Goal: Task Accomplishment & Management: Use online tool/utility

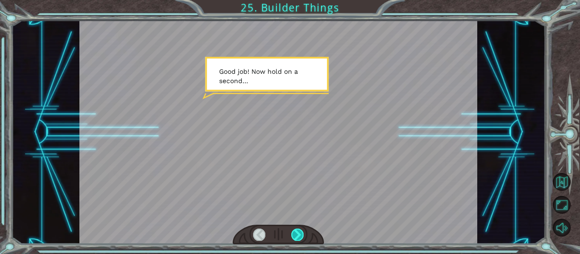
click at [295, 235] on div at bounding box center [297, 235] width 12 height 12
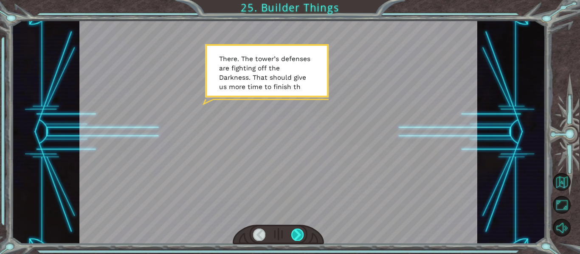
click at [295, 235] on div at bounding box center [297, 235] width 12 height 12
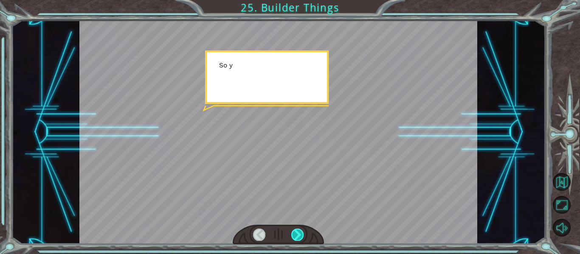
click at [295, 235] on div at bounding box center [297, 235] width 12 height 12
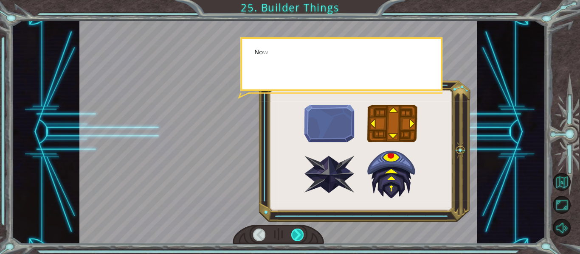
click at [295, 235] on div at bounding box center [297, 235] width 12 height 12
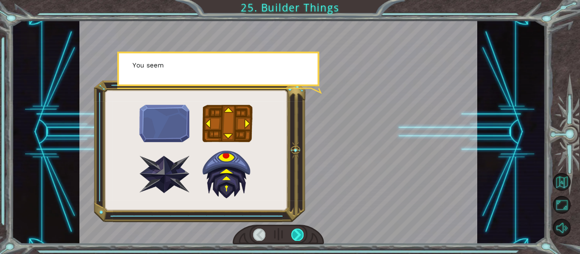
click at [295, 235] on div at bounding box center [297, 235] width 12 height 12
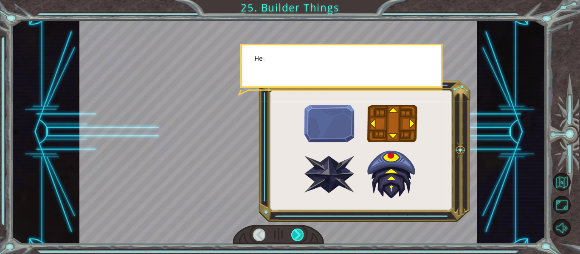
click at [295, 235] on div at bounding box center [297, 235] width 12 height 12
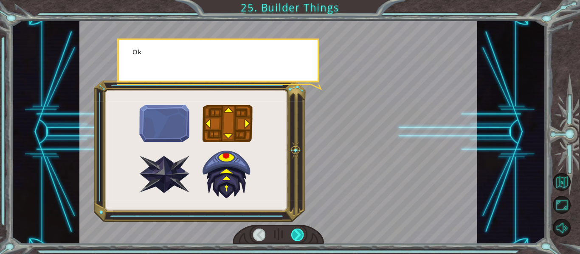
click at [295, 235] on div at bounding box center [297, 235] width 12 height 12
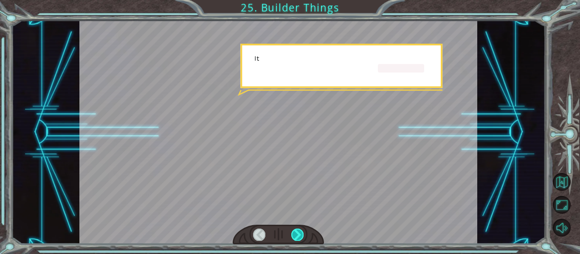
click at [295, 235] on div at bounding box center [297, 235] width 12 height 12
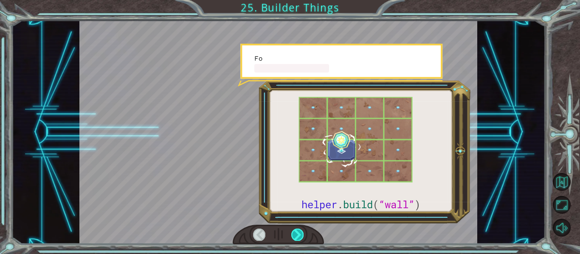
click at [295, 235] on div at bounding box center [297, 235] width 12 height 12
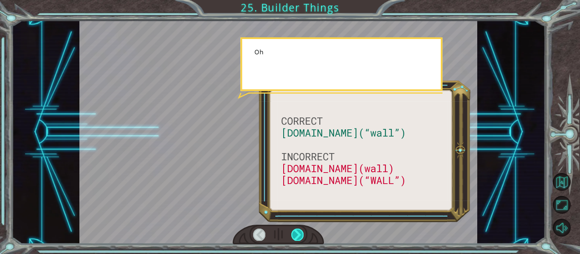
click at [295, 235] on div at bounding box center [297, 235] width 12 height 12
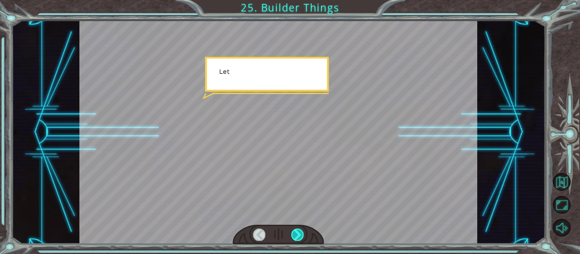
click at [295, 235] on div at bounding box center [297, 235] width 12 height 12
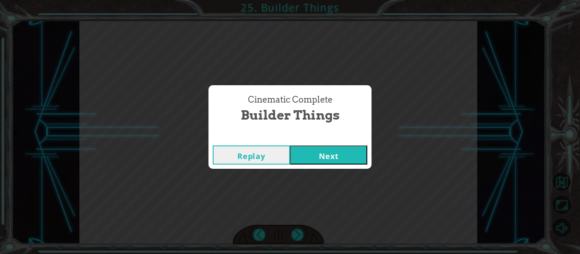
click at [329, 162] on button "Next" at bounding box center [328, 155] width 77 height 19
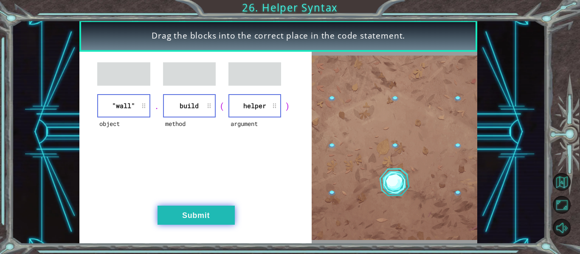
click at [189, 212] on button "Submit" at bounding box center [196, 215] width 77 height 19
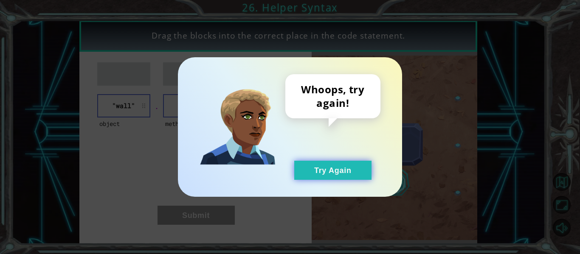
click at [318, 172] on button "Try Again" at bounding box center [332, 170] width 77 height 19
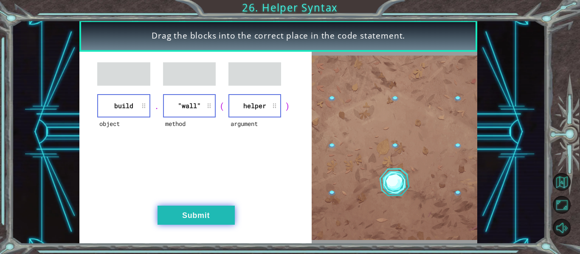
click at [208, 212] on button "Submit" at bounding box center [196, 215] width 77 height 19
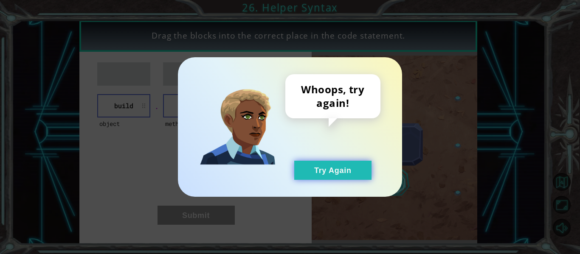
click at [299, 169] on button "Try Again" at bounding box center [332, 170] width 77 height 19
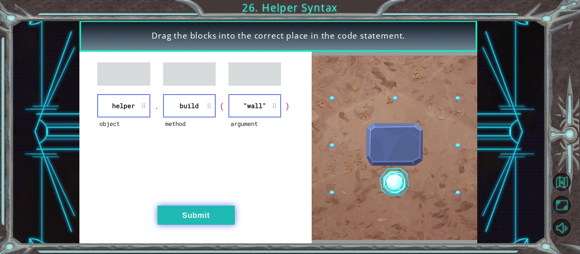
click at [201, 214] on button "Submit" at bounding box center [196, 215] width 77 height 19
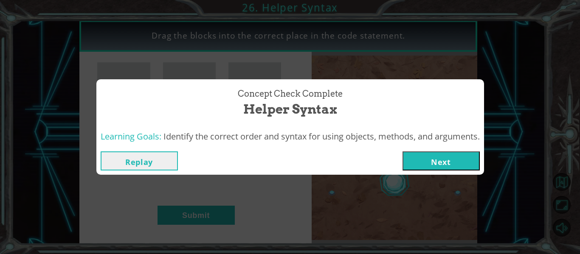
click at [422, 156] on button "Next" at bounding box center [441, 161] width 77 height 19
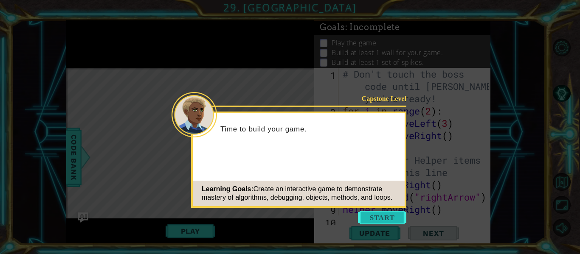
click at [372, 219] on button "Start" at bounding box center [382, 218] width 48 height 14
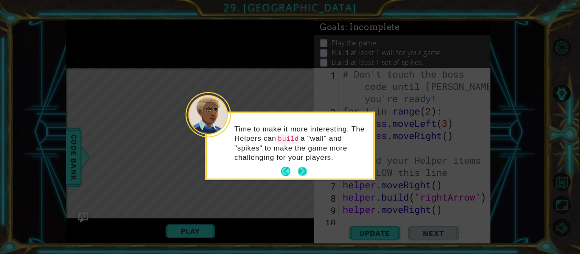
click at [298, 172] on button "Next" at bounding box center [303, 172] width 10 height 10
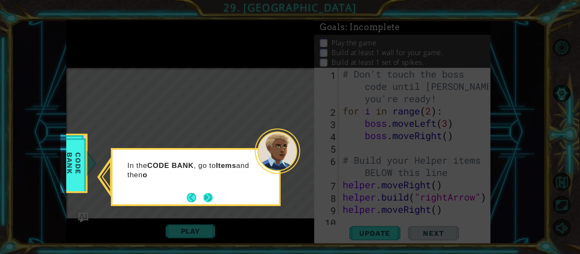
click at [213, 196] on button "Next" at bounding box center [208, 198] width 16 height 16
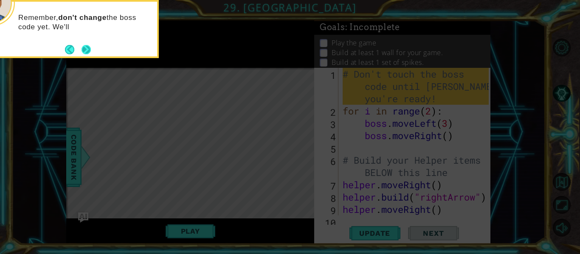
click at [87, 48] on button "Next" at bounding box center [86, 50] width 16 height 16
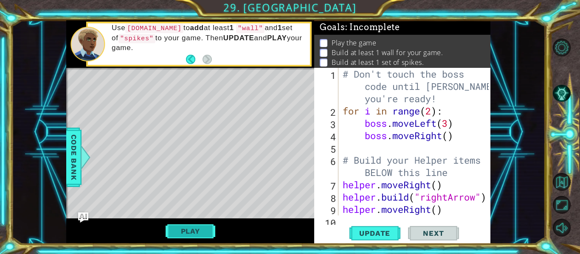
click at [196, 235] on button "Play" at bounding box center [191, 231] width 50 height 16
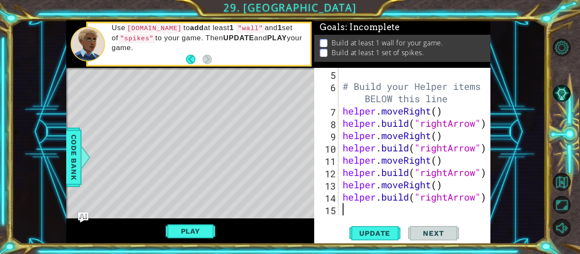
scroll to position [74, 0]
type textarea "[DOMAIN_NAME]("rightArrow")"
click at [188, 228] on button "Play" at bounding box center [191, 231] width 50 height 16
click at [365, 222] on div "[DOMAIN_NAME]("rightArrow") 5 6 7 8 9 10 11 12 13 14 15 # Build your Helper ite…" at bounding box center [402, 156] width 176 height 176
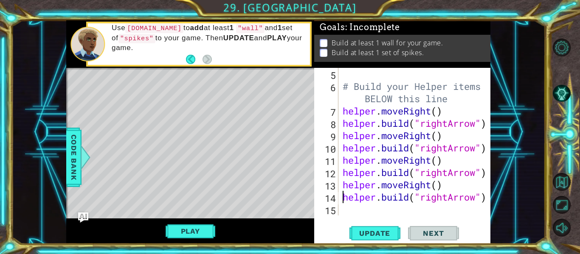
click at [341, 210] on div "# Build your Helper items BELOW this line helper . moveRight ( ) helper . build…" at bounding box center [417, 154] width 152 height 172
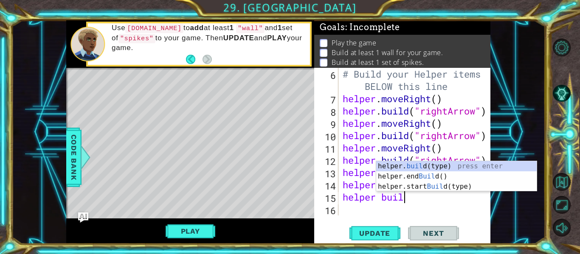
scroll to position [0, 3]
click at [416, 164] on div "helper. build (type) press enter helper.end Build () press enter helper.start B…" at bounding box center [456, 186] width 161 height 51
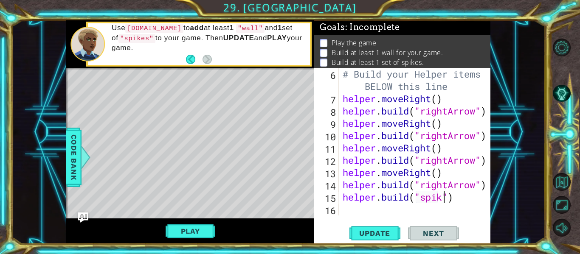
scroll to position [0, 5]
type textarea "[DOMAIN_NAME]("spikes")"
click at [354, 229] on span "Update" at bounding box center [375, 233] width 48 height 8
click at [178, 231] on button "Play" at bounding box center [191, 231] width 50 height 16
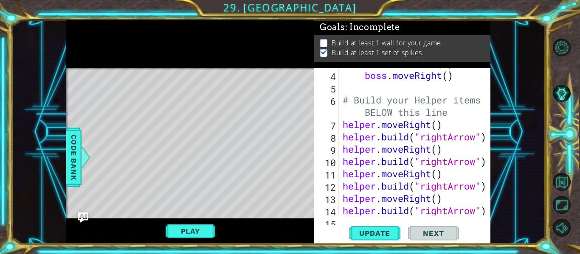
scroll to position [86, 0]
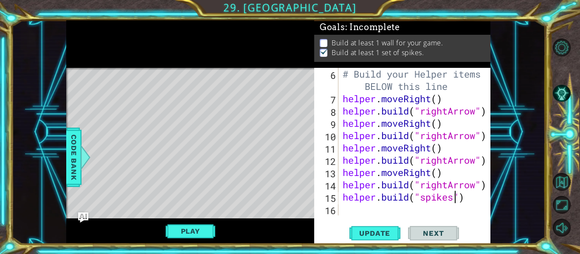
click at [341, 209] on div "# Build your Helper items BELOW this line helper . moveRight ( ) helper . build…" at bounding box center [417, 160] width 152 height 185
type textarea "h"
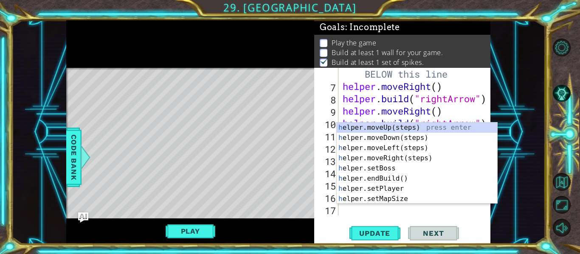
scroll to position [99, 0]
click at [370, 135] on div "h elper.moveUp(steps) press enter h elper.moveDown(steps) press enter h elper.m…" at bounding box center [417, 174] width 161 height 102
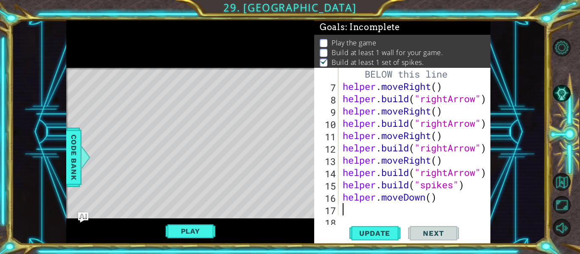
scroll to position [111, 0]
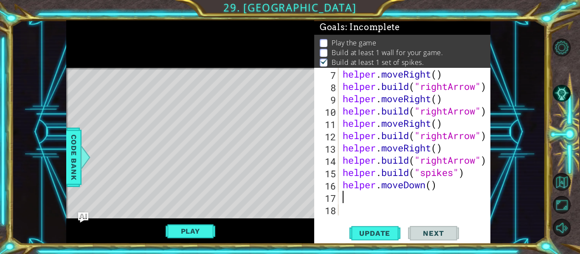
type textarea "h"
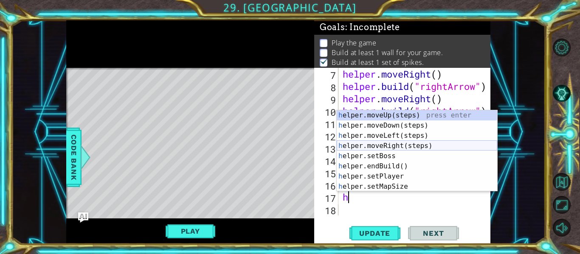
click at [358, 150] on div "h elper.moveUp(steps) press enter h elper.moveDown(steps) press enter h elper.m…" at bounding box center [417, 161] width 161 height 102
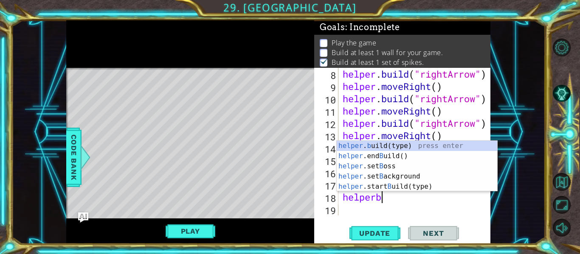
scroll to position [0, 2]
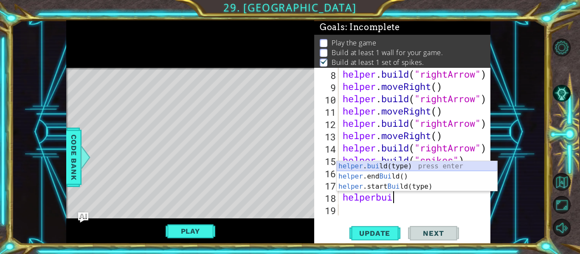
click at [428, 164] on div "helper . [PERSON_NAME](type) press enter helper .end [PERSON_NAME]() press ente…" at bounding box center [417, 186] width 161 height 51
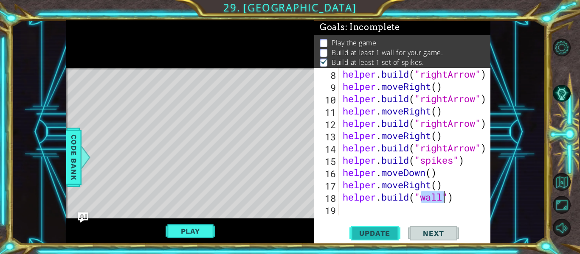
type textarea "[DOMAIN_NAME]("wall")"
click at [363, 231] on span "Update" at bounding box center [375, 233] width 48 height 8
click at [186, 230] on button "Play" at bounding box center [191, 231] width 50 height 16
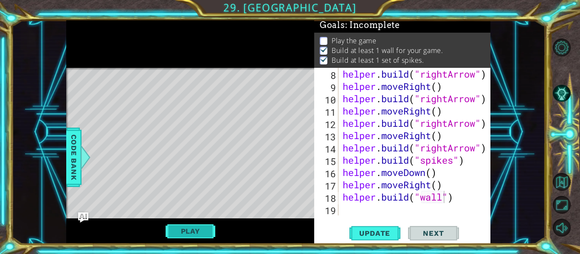
scroll to position [4, 0]
click at [177, 228] on button "Play" at bounding box center [191, 231] width 50 height 16
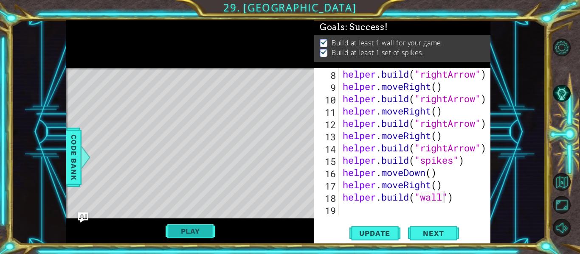
scroll to position [0, 0]
click at [415, 233] on span "Next" at bounding box center [434, 235] width 38 height 8
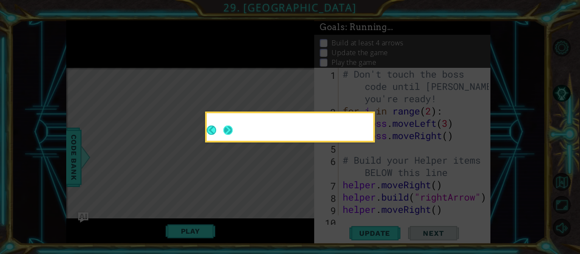
click at [227, 131] on button "Next" at bounding box center [228, 130] width 12 height 12
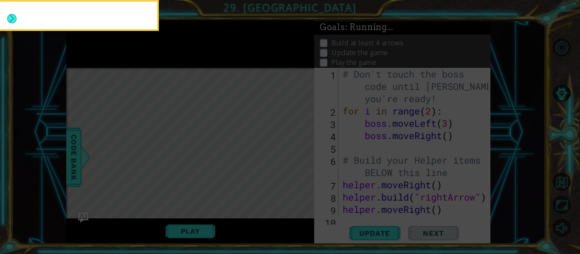
click at [227, 131] on icon at bounding box center [290, 38] width 580 height 433
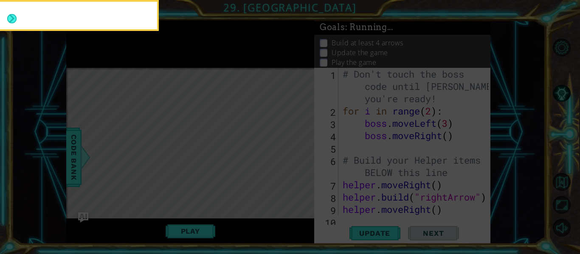
click at [227, 131] on icon at bounding box center [290, 38] width 580 height 433
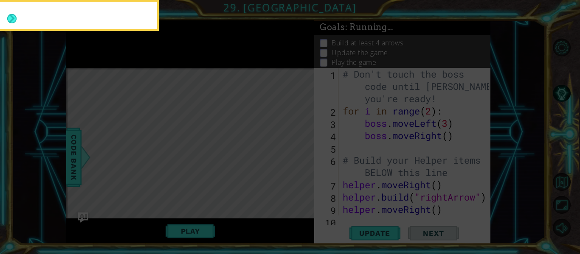
click at [227, 131] on icon at bounding box center [290, 38] width 580 height 433
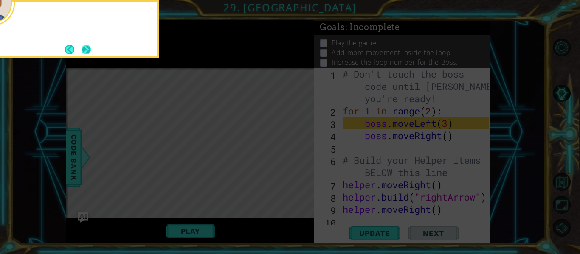
click at [84, 47] on button "Next" at bounding box center [86, 49] width 12 height 12
click at [84, 47] on icon at bounding box center [290, 38] width 580 height 433
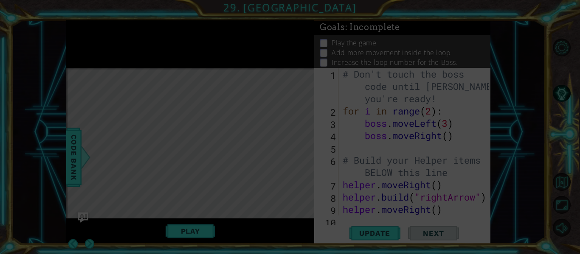
click at [84, 47] on icon at bounding box center [290, 127] width 580 height 254
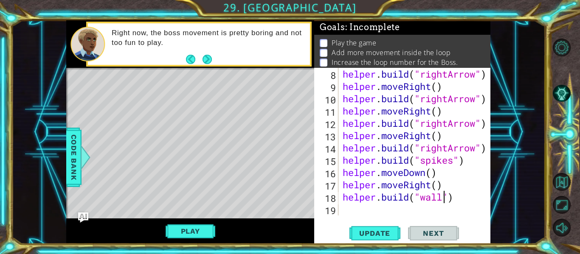
scroll to position [123, 0]
click at [338, 210] on div "19" at bounding box center [327, 211] width 23 height 12
type textarea "h"
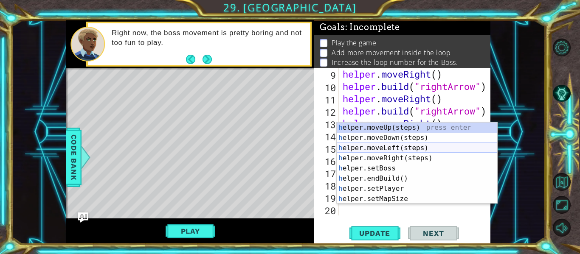
scroll to position [136, 0]
click at [393, 139] on div "h elper.moveUp(steps) press enter h elper.moveDown(steps) press enter h elper.m…" at bounding box center [417, 174] width 161 height 102
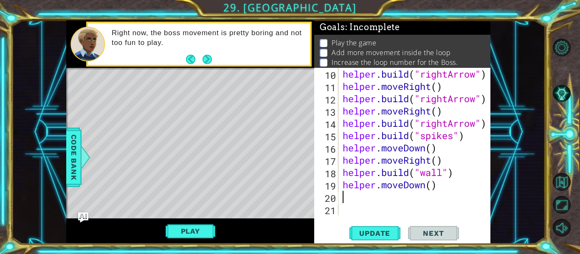
scroll to position [148, 0]
type textarea "h"
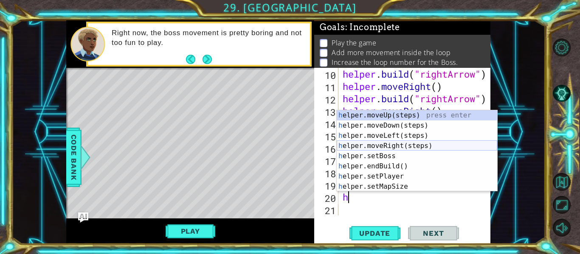
click at [398, 145] on div "h elper.moveUp(steps) press enter h elper.moveDown(steps) press enter h elper.m…" at bounding box center [417, 161] width 161 height 102
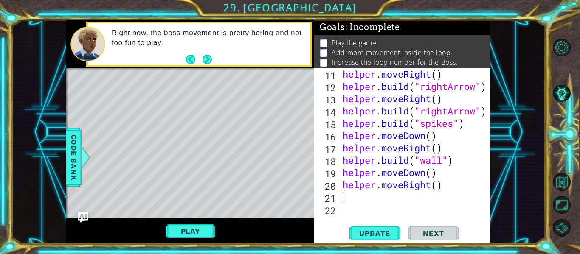
scroll to position [160, 0]
type textarea "h"
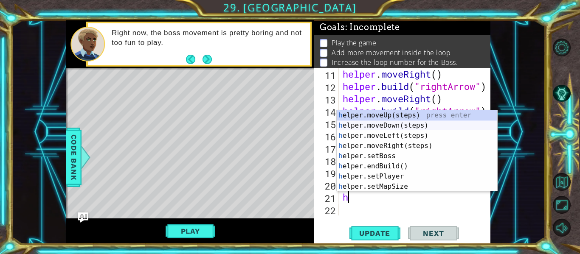
click at [422, 124] on div "h elper.moveUp(steps) press enter h elper.moveDown(steps) press enter h elper.m…" at bounding box center [417, 161] width 161 height 102
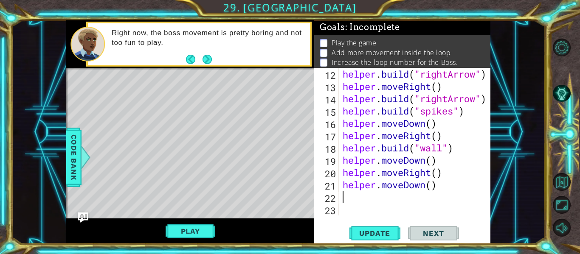
scroll to position [172, 0]
click at [432, 184] on div "helper . build ( "rightArrow" ) helper . moveRight ( ) helper . build ( "rightA…" at bounding box center [417, 154] width 152 height 172
type textarea "helper.moveDown(5)"
click at [379, 239] on button "Update" at bounding box center [375, 233] width 51 height 17
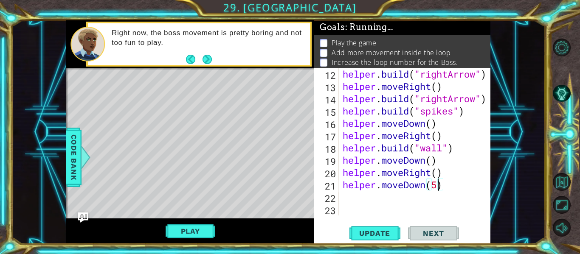
click at [340, 197] on div "helper.moveDown(5) 12 13 14 15 16 17 18 19 20 21 22 23 helper . build ( "rightA…" at bounding box center [401, 142] width 175 height 148
click at [345, 199] on div "helper . build ( "rightArrow" ) helper . moveRight ( ) helper . build ( "rightA…" at bounding box center [417, 154] width 152 height 172
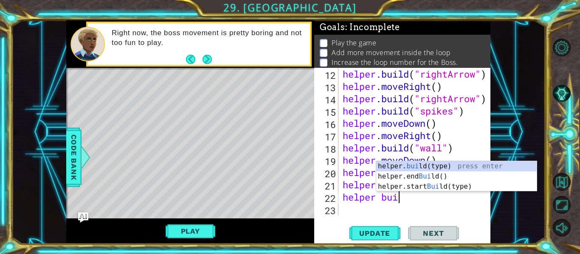
scroll to position [0, 3]
click at [401, 163] on div "helper. build (type) press enter helper.end Build () press enter helper.start B…" at bounding box center [456, 186] width 161 height 51
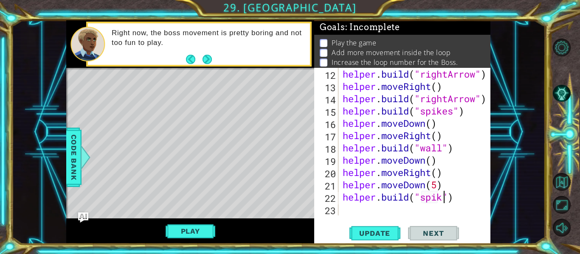
scroll to position [0, 5]
click at [362, 229] on span "Update" at bounding box center [375, 233] width 48 height 8
click at [181, 232] on button "Play" at bounding box center [191, 231] width 50 height 16
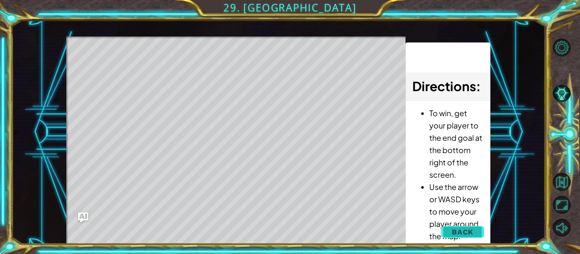
click at [464, 230] on span "Back" at bounding box center [463, 232] width 22 height 8
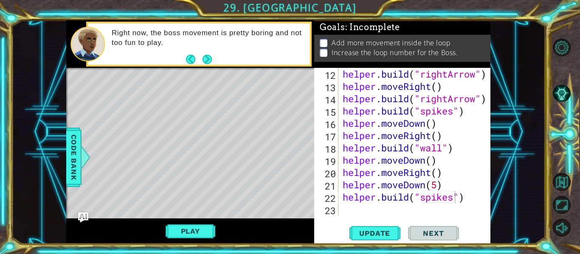
click at [442, 186] on div "helper . build ( "rightArrow" ) helper . moveRight ( ) helper . build ( "rightA…" at bounding box center [417, 154] width 152 height 172
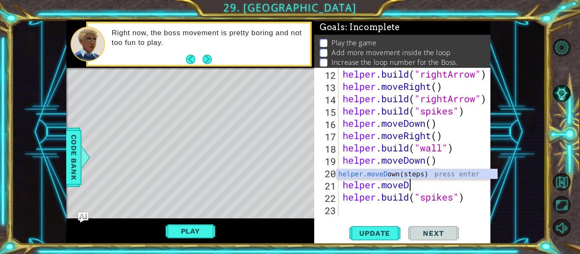
scroll to position [0, 2]
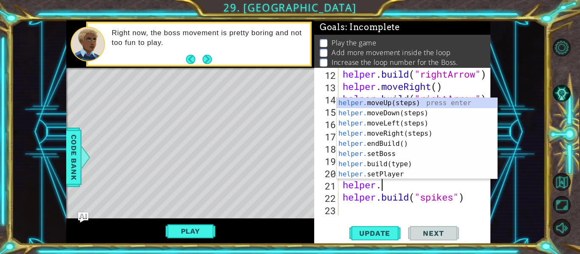
type textarea "h"
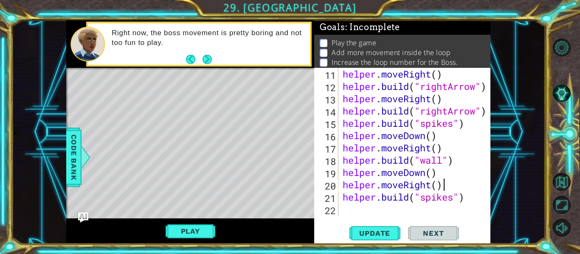
scroll to position [160, 0]
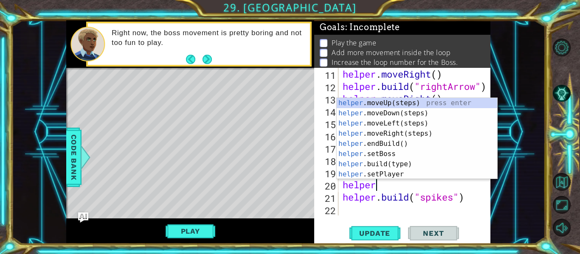
type textarea "h"
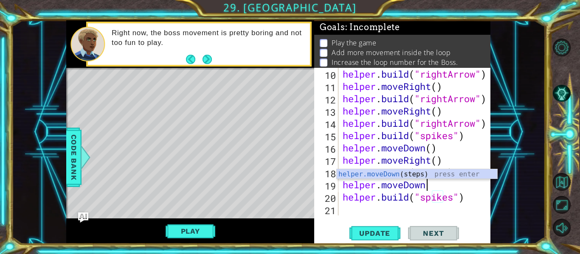
scroll to position [148, 0]
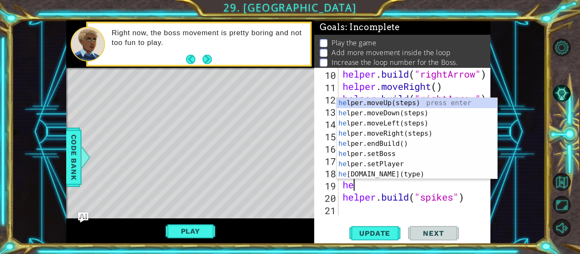
type textarea "h"
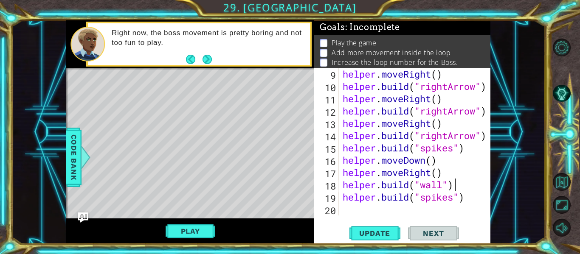
scroll to position [0, 5]
click at [392, 237] on span "Update" at bounding box center [375, 233] width 48 height 8
click at [188, 233] on button "Play" at bounding box center [191, 231] width 50 height 16
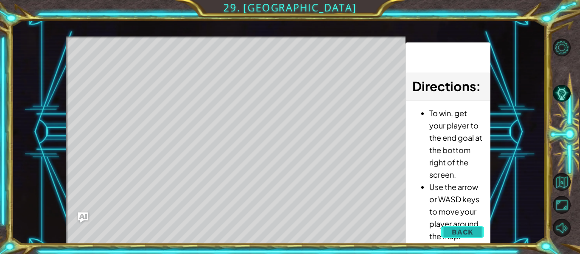
click at [470, 232] on span "Back" at bounding box center [463, 232] width 22 height 8
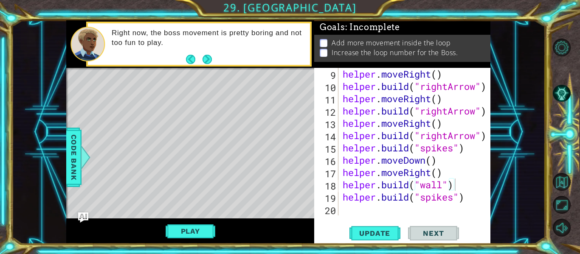
click at [465, 203] on div "helper . moveRight ( ) helper . build ( "rightArrow" ) helper . moveRight ( ) h…" at bounding box center [417, 154] width 152 height 172
type textarea "h"
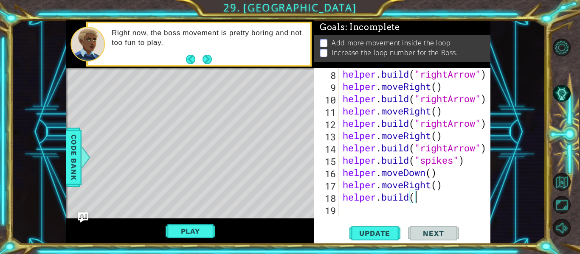
scroll to position [123, 0]
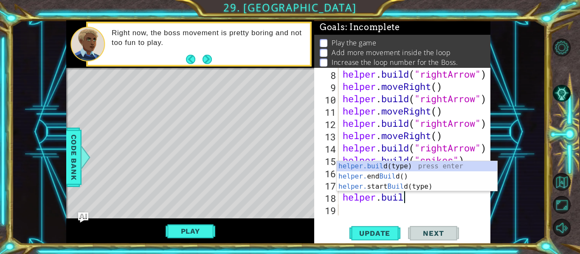
type textarea "h"
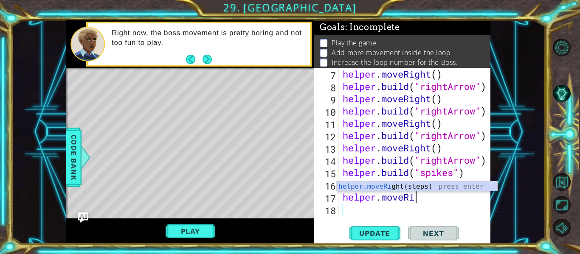
scroll to position [111, 0]
type textarea "h"
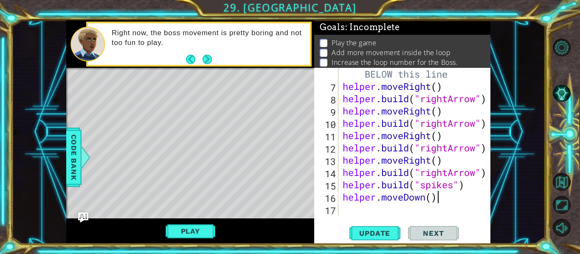
scroll to position [99, 0]
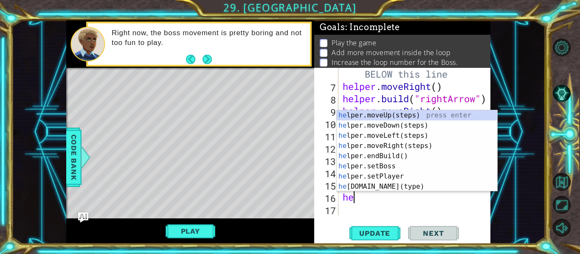
type textarea "h"
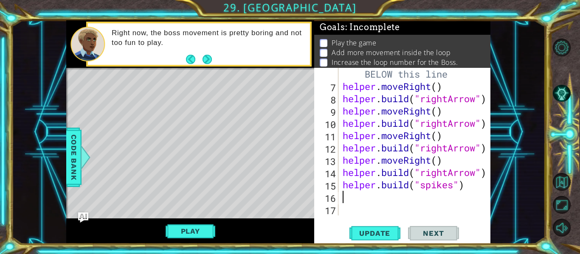
click at [376, 234] on span "Update" at bounding box center [375, 233] width 48 height 8
click at [177, 229] on button "Play" at bounding box center [191, 231] width 50 height 16
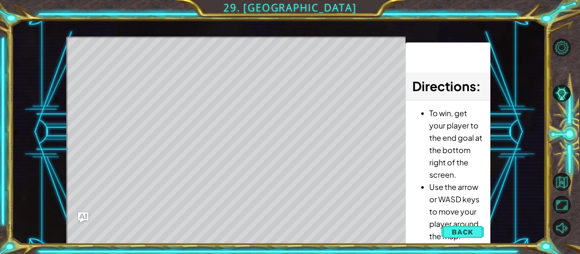
click at [177, 229] on div "Level Map" at bounding box center [262, 162] width 393 height 250
click at [101, 198] on div "Level Map" at bounding box center [262, 162] width 393 height 250
click at [105, 201] on div "Level Map" at bounding box center [262, 162] width 393 height 250
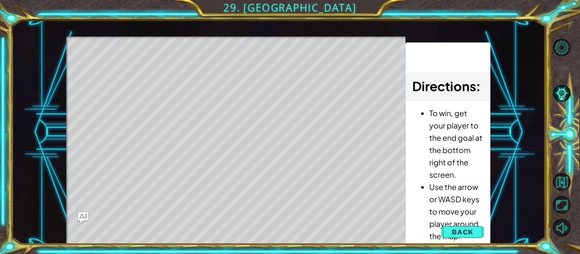
click at [105, 201] on div "Level Map" at bounding box center [262, 162] width 393 height 250
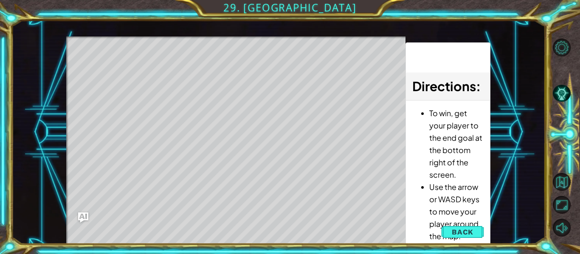
click at [105, 201] on div "Level Map" at bounding box center [262, 162] width 393 height 250
click at [449, 235] on button "Back" at bounding box center [462, 232] width 43 height 17
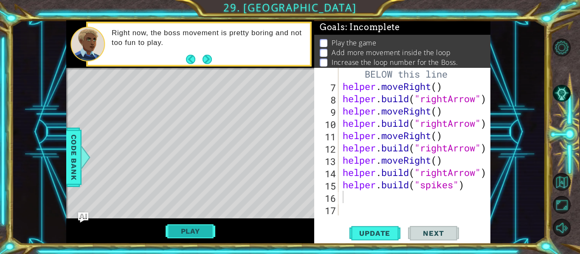
click at [209, 237] on button "Play" at bounding box center [191, 231] width 50 height 16
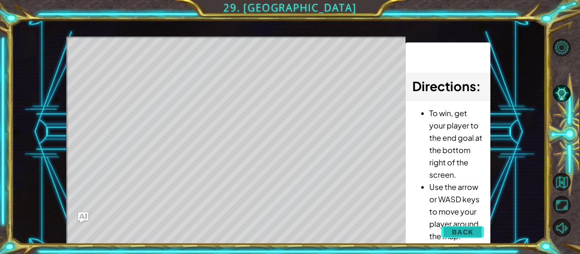
click at [475, 234] on button "Back" at bounding box center [462, 232] width 43 height 17
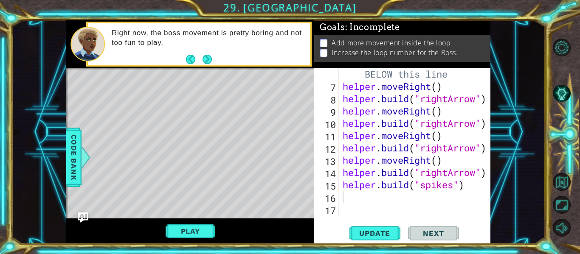
click at [464, 185] on div "# Build your Helper items BELOW this line helper . moveRight ( ) helper . build…" at bounding box center [417, 148] width 152 height 185
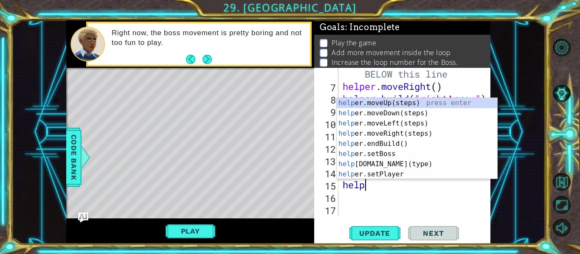
type textarea "h"
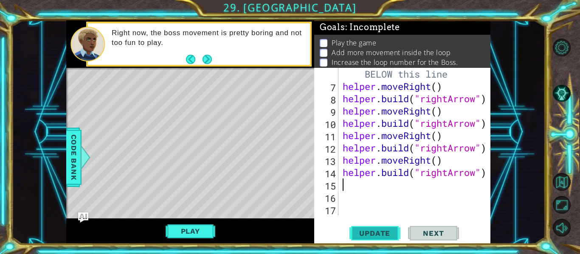
click at [392, 229] on span "Update" at bounding box center [375, 233] width 48 height 8
click at [204, 60] on button "Next" at bounding box center [207, 59] width 10 height 10
click at [204, 60] on div "Right now, the boss movement is pretty boring and not too fun to play." at bounding box center [190, 44] width 248 height 48
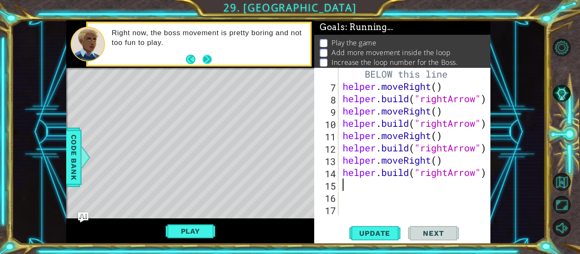
click at [204, 60] on div "Right now, the boss movement is pretty boring and not too fun to play." at bounding box center [190, 44] width 248 height 48
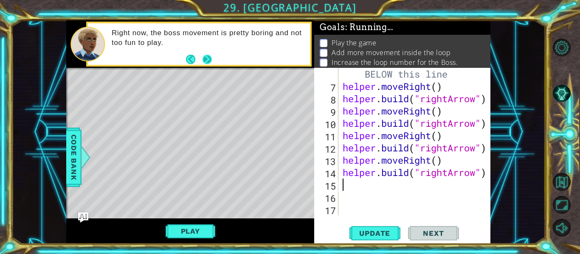
click at [204, 60] on div "Right now, the boss movement is pretty boring and not too fun to play." at bounding box center [190, 44] width 248 height 48
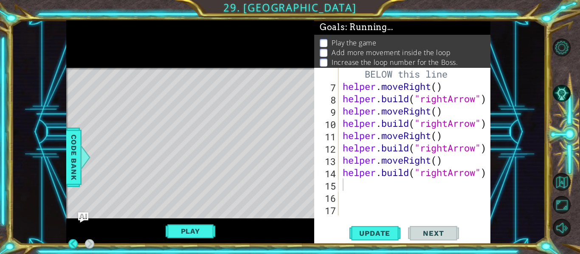
click at [380, 236] on span "Update" at bounding box center [375, 233] width 48 height 8
click at [172, 230] on button "Play" at bounding box center [191, 231] width 50 height 16
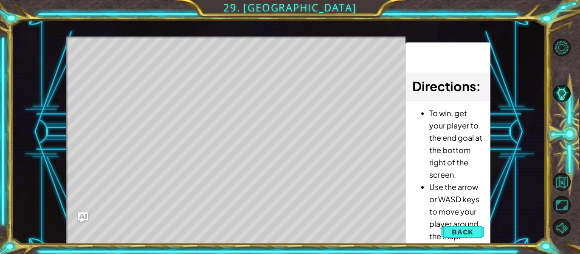
click at [172, 230] on div "Level Map" at bounding box center [262, 162] width 393 height 250
click at [453, 228] on button "Back" at bounding box center [462, 232] width 43 height 17
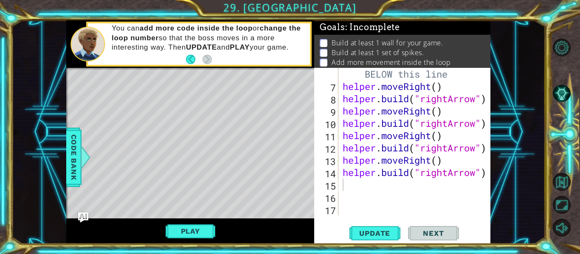
click at [353, 186] on div "# Build your Helper items BELOW this line helper . moveRight ( ) helper . build…" at bounding box center [417, 148] width 152 height 185
click at [372, 229] on button "Update" at bounding box center [375, 233] width 51 height 17
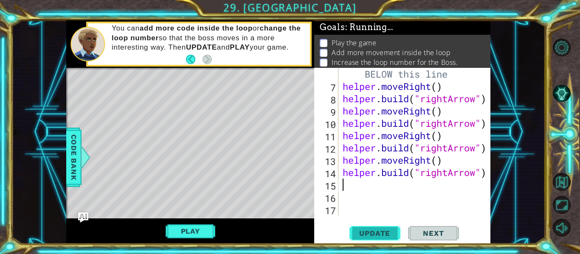
click at [372, 229] on button "Update" at bounding box center [375, 233] width 51 height 17
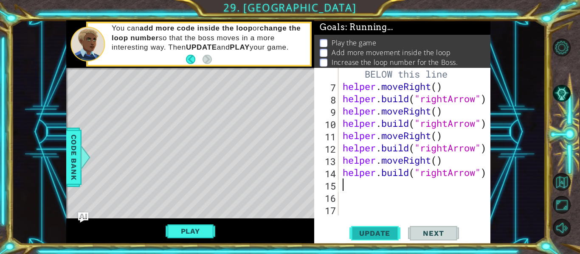
click at [372, 229] on button "Update" at bounding box center [375, 233] width 51 height 17
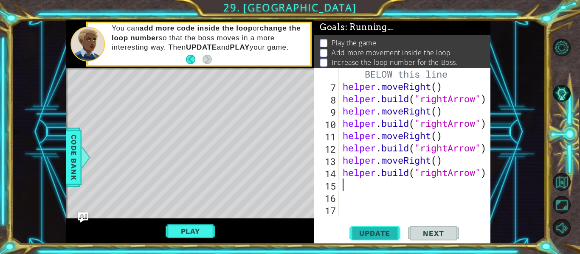
click at [372, 229] on button "Update" at bounding box center [375, 233] width 51 height 17
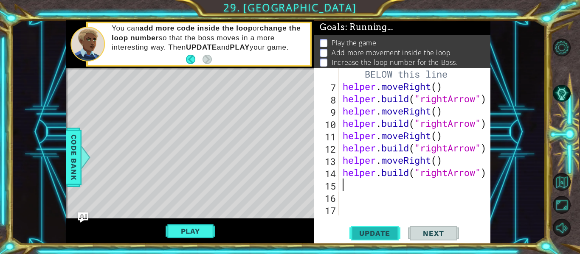
click at [372, 229] on button "Update" at bounding box center [375, 233] width 51 height 17
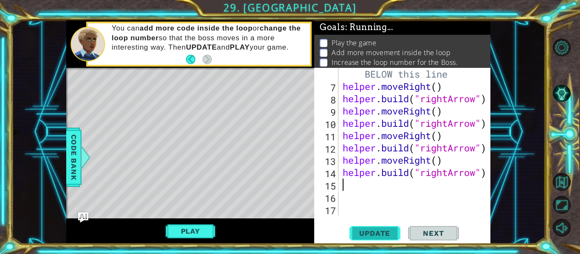
click at [372, 229] on button "Update" at bounding box center [375, 233] width 51 height 17
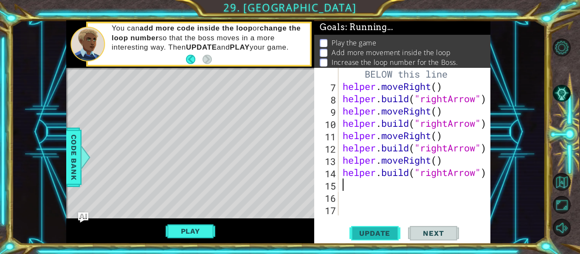
click at [372, 229] on button "Update" at bounding box center [375, 233] width 51 height 17
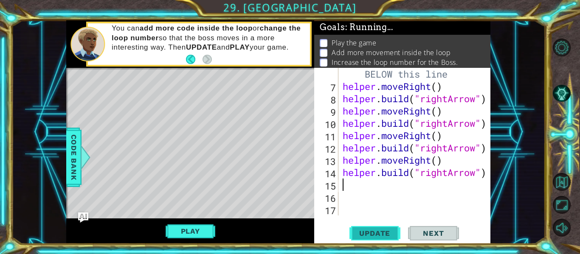
click at [372, 229] on button "Update" at bounding box center [375, 233] width 51 height 17
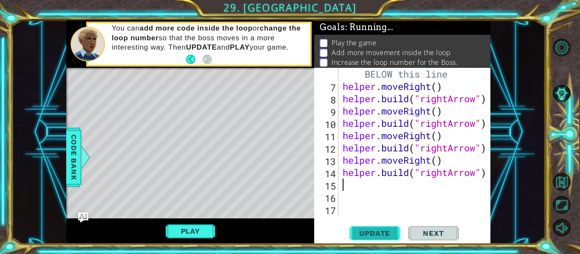
click at [372, 229] on button "Update" at bounding box center [375, 233] width 51 height 17
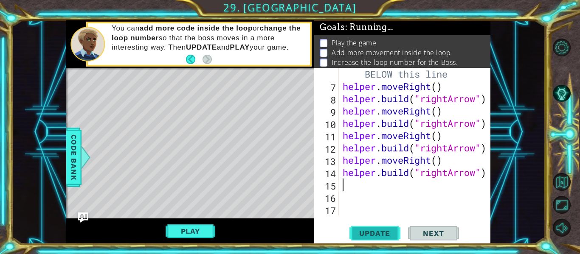
click at [372, 229] on button "Update" at bounding box center [375, 233] width 51 height 17
click at [188, 232] on button "Play" at bounding box center [191, 231] width 50 height 16
